Goal: Information Seeking & Learning: Understand process/instructions

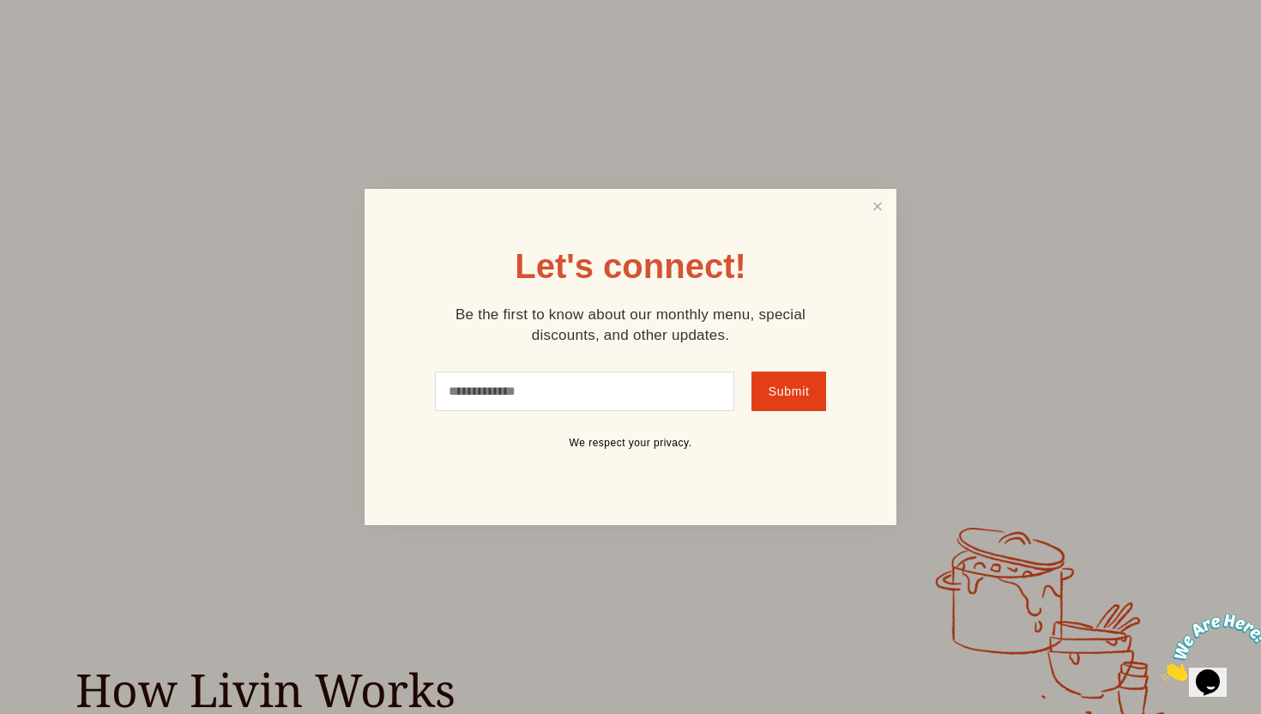
click at [869, 226] on div "Let's connect! Be the first to know about our monthly menu, special discounts, …" at bounding box center [631, 357] width 532 height 336
click at [880, 227] on div "Let's connect! Be the first to know about our monthly menu, special discounts, …" at bounding box center [631, 357] width 532 height 336
click at [881, 213] on link "Close" at bounding box center [877, 207] width 33 height 32
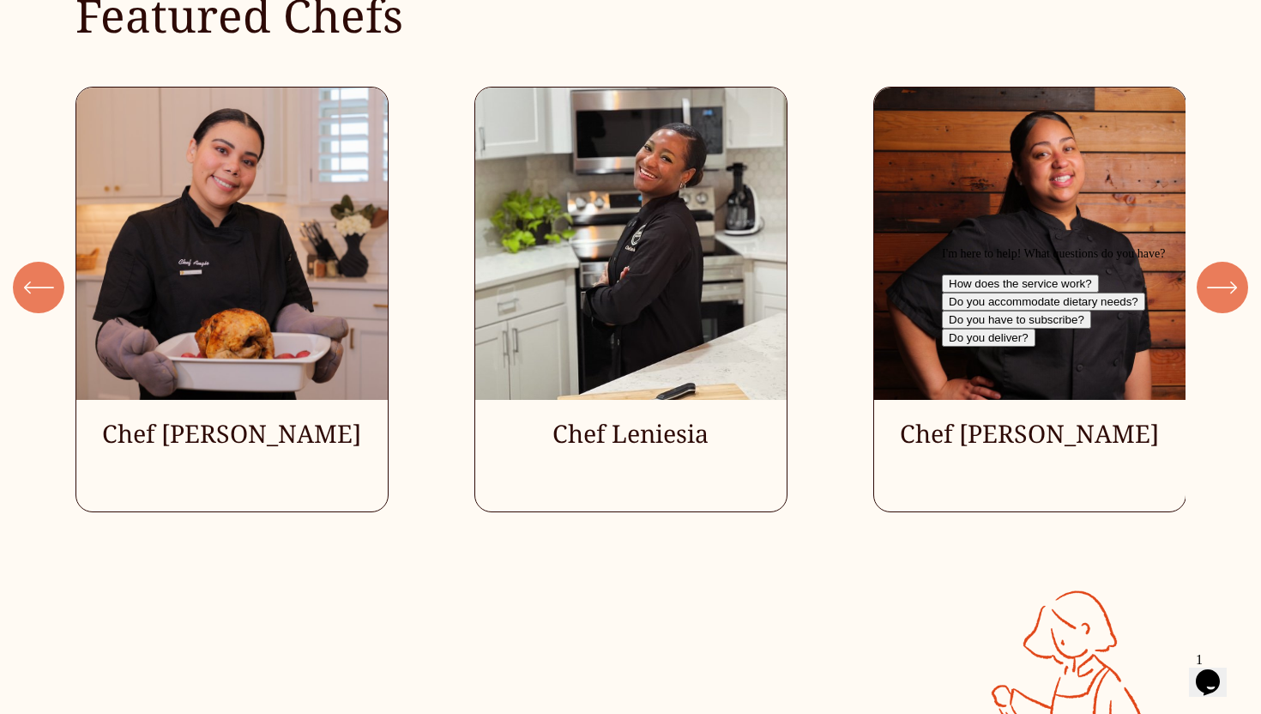
scroll to position [4696, 0]
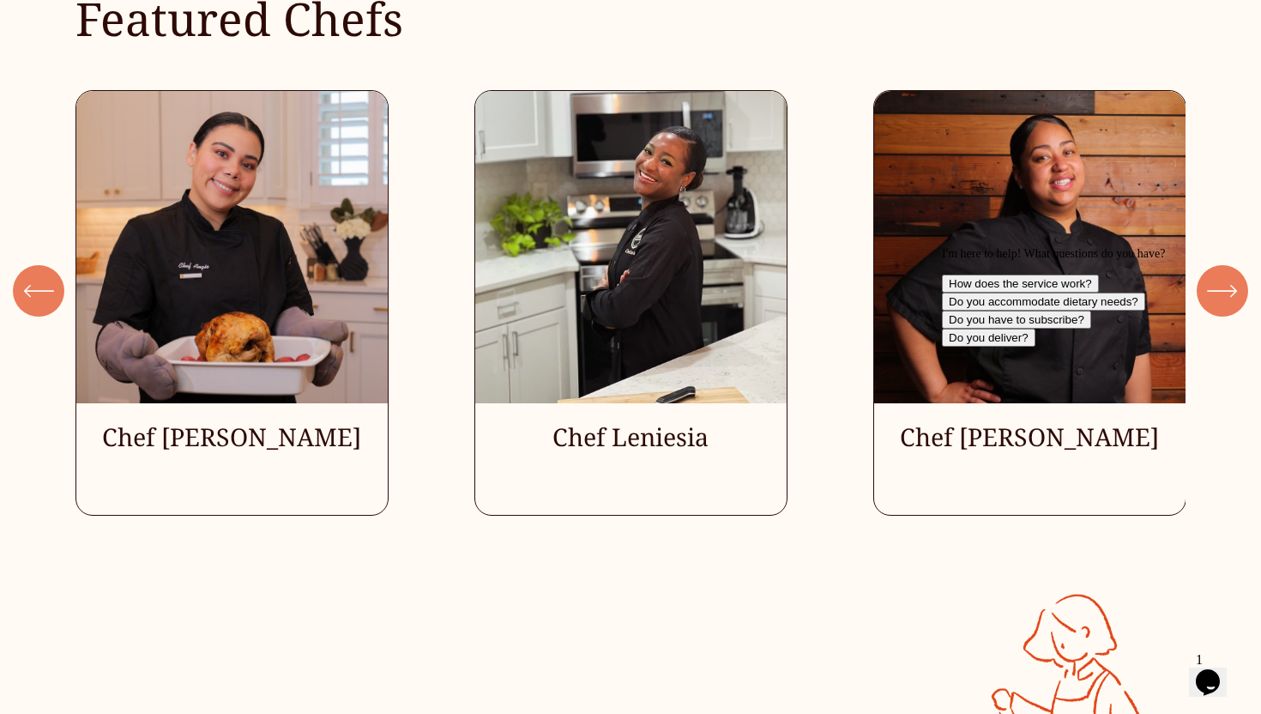
click at [1212, 280] on div "I'm here to help! What questions do you have? How does the service work? Do you…" at bounding box center [1096, 297] width 309 height 100
click at [1217, 280] on div "I'm here to help! What questions do you have? How does the service work? Do you…" at bounding box center [1096, 297] width 309 height 100
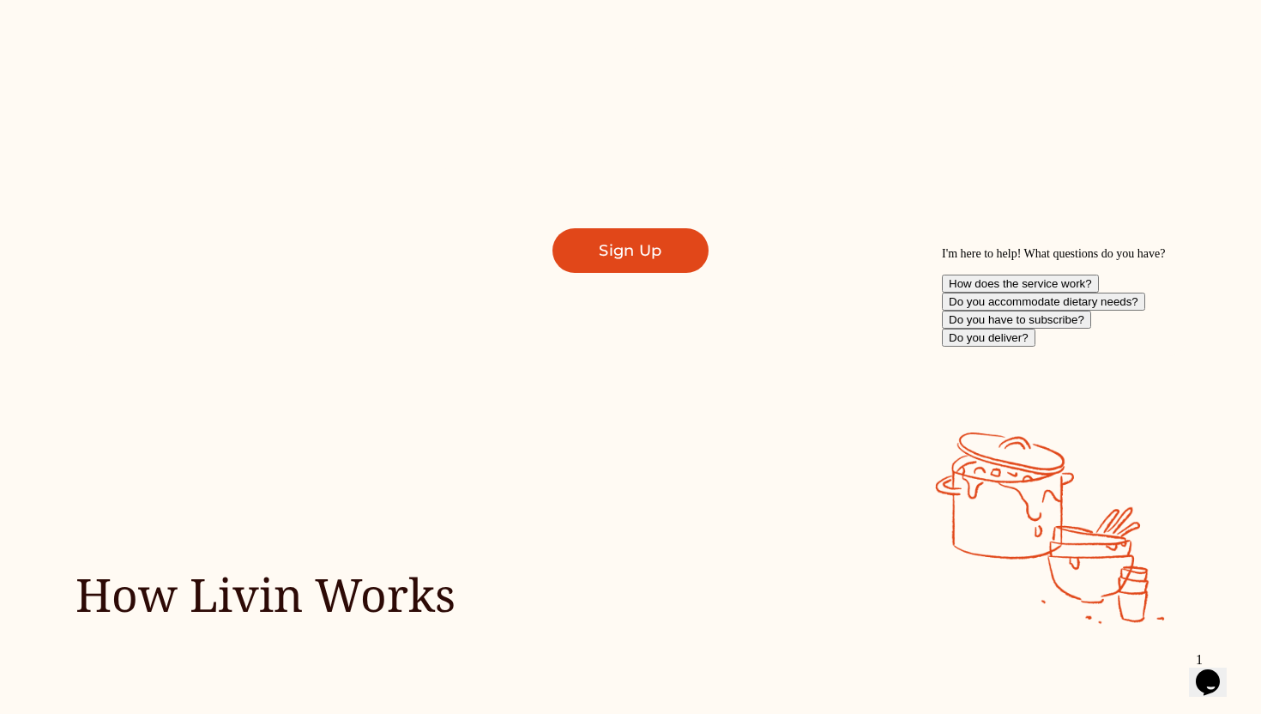
scroll to position [0, 0]
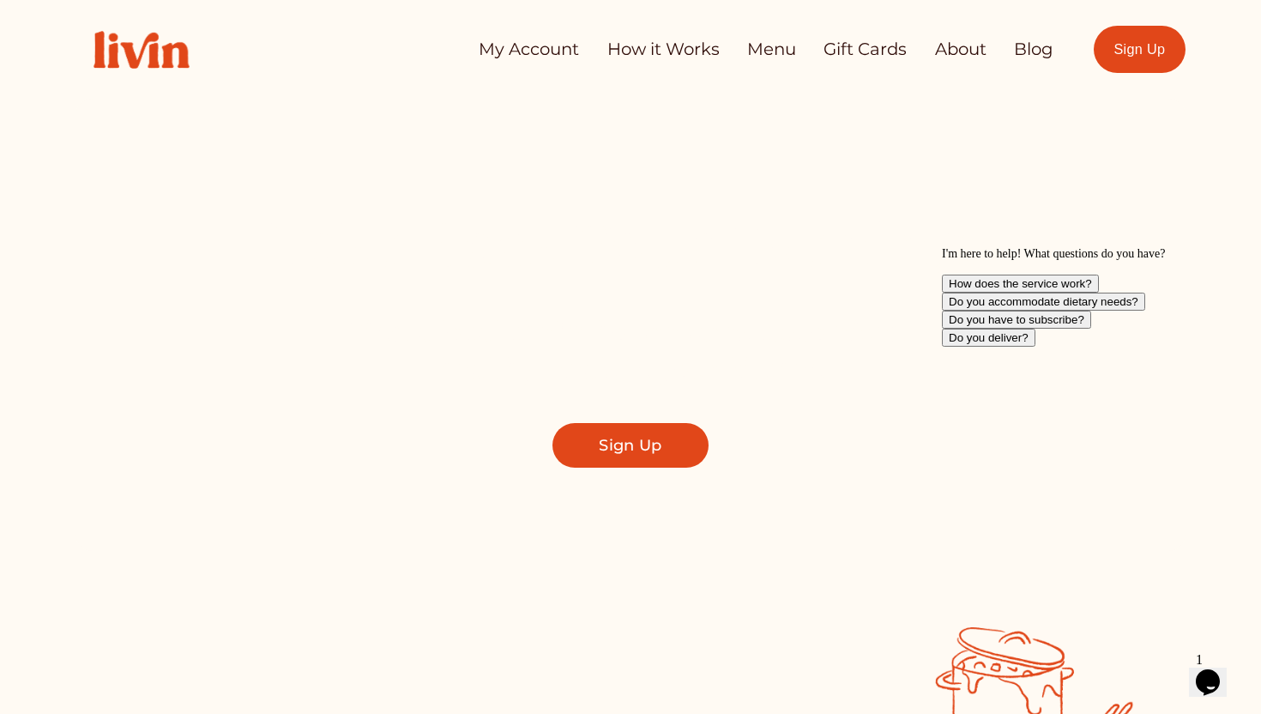
click at [664, 51] on link "How it Works" at bounding box center [663, 50] width 112 height 34
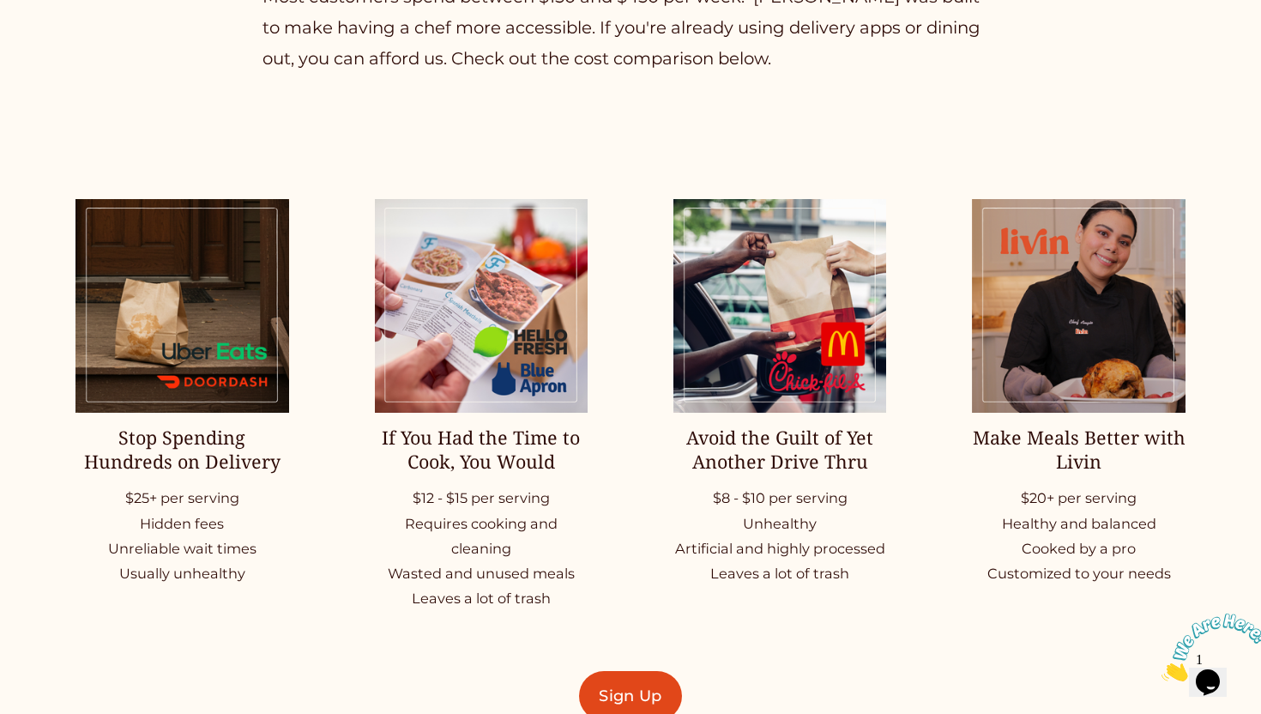
scroll to position [2190, 0]
